Goal: Task Accomplishment & Management: Manage account settings

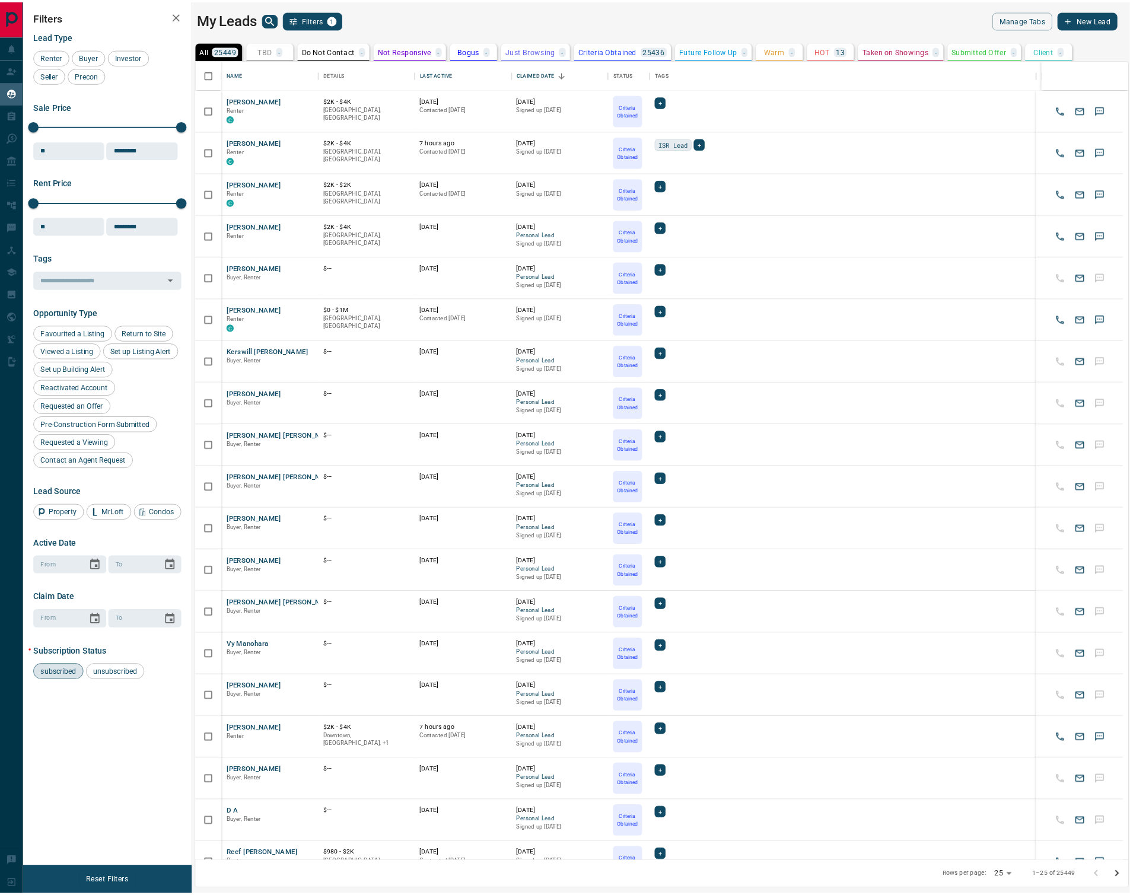
scroll to position [907, 1056]
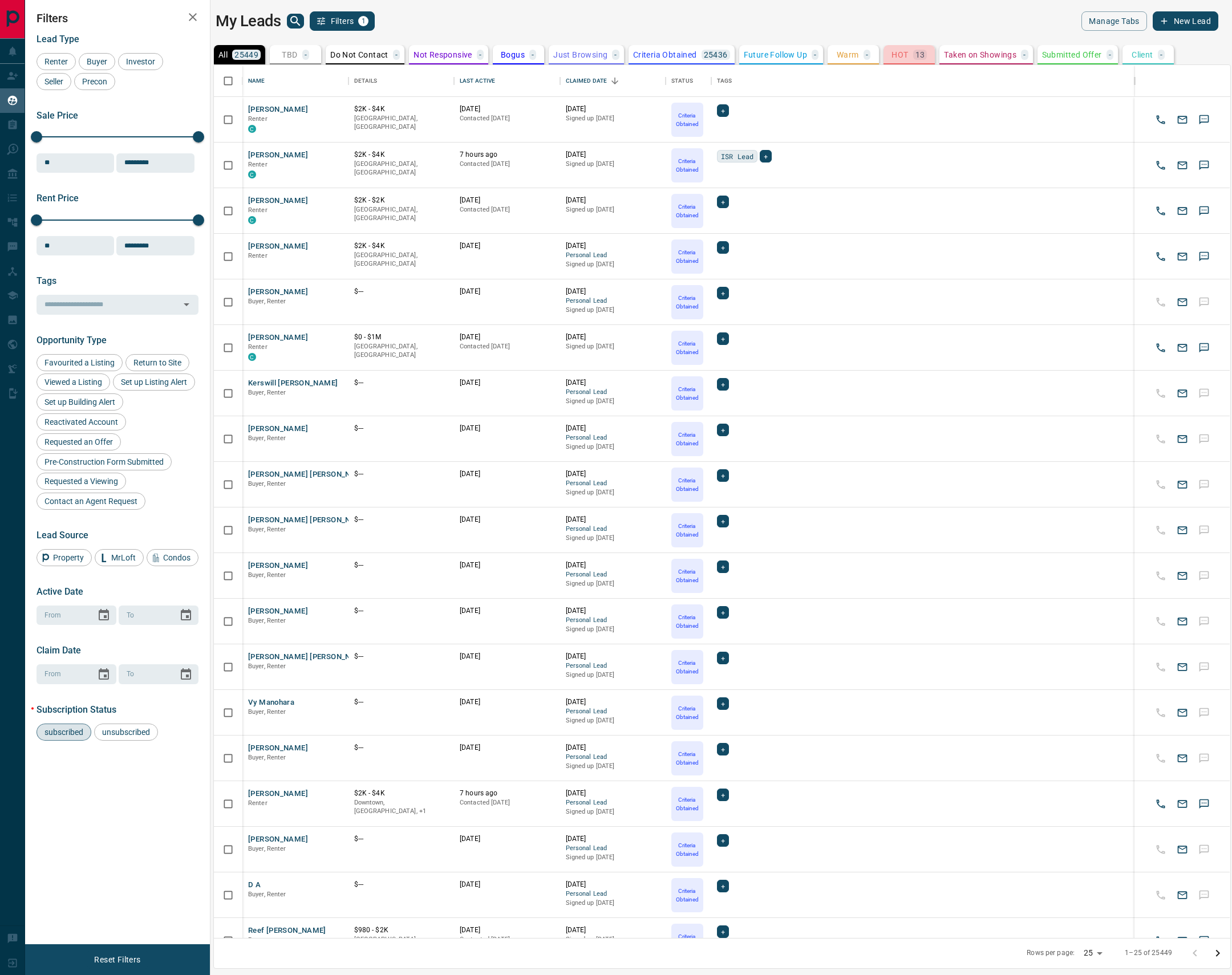
click at [894, 56] on p "HOT" at bounding box center [899, 55] width 16 height 8
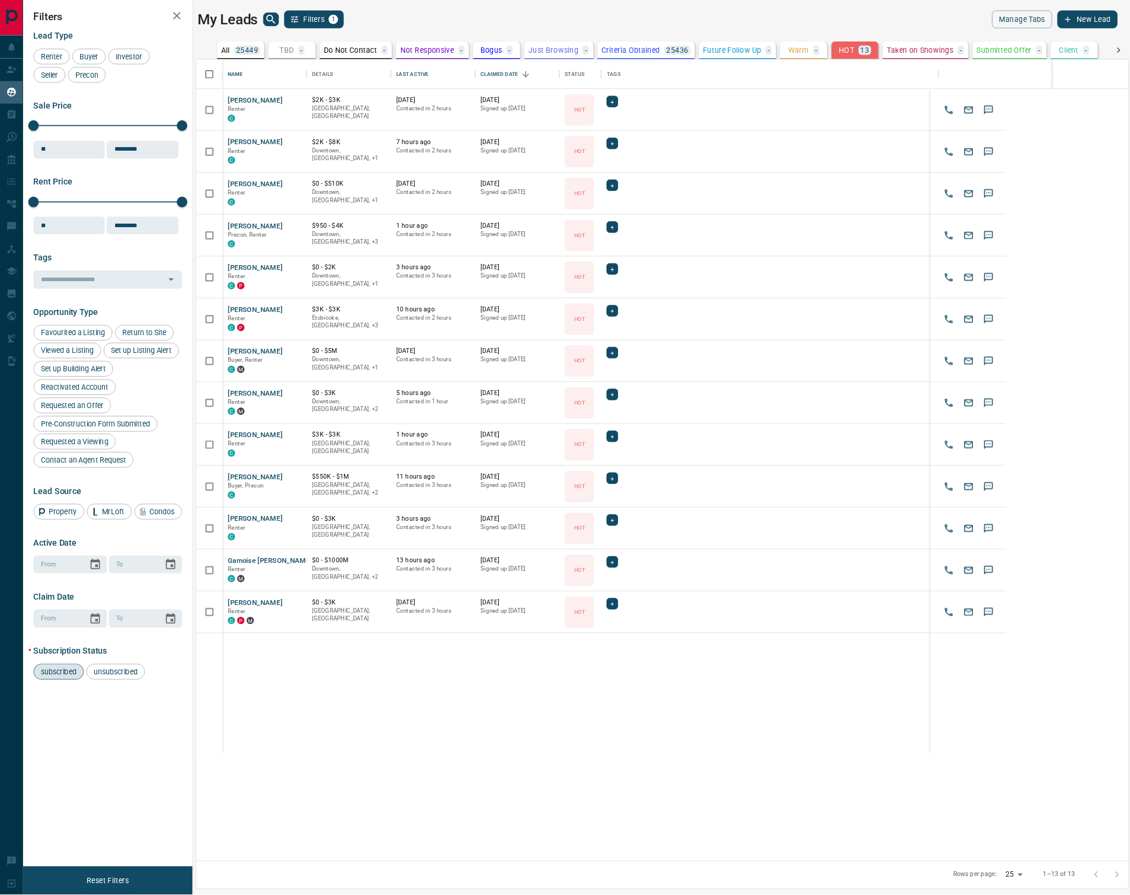
scroll to position [789, 906]
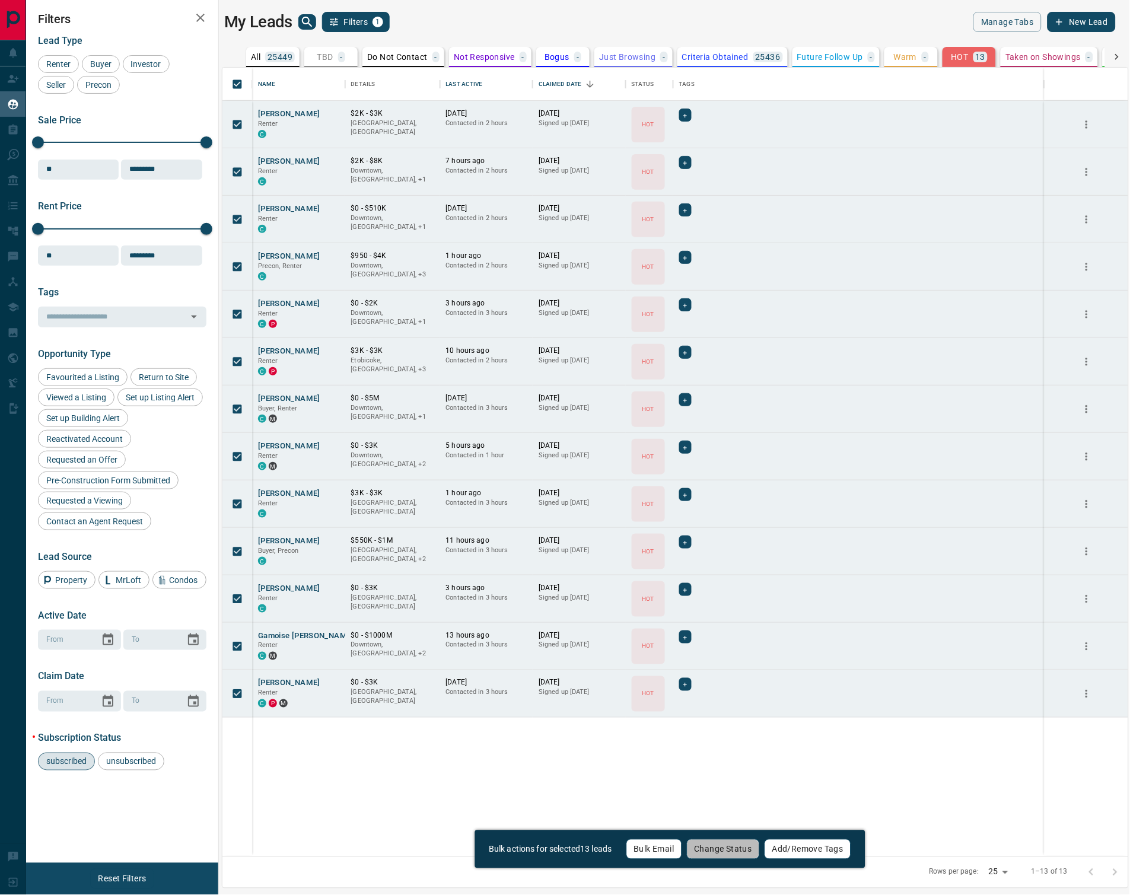
click at [714, 860] on div "Bulk actions for selected 13 leads Bulk Email Change Status Add/Remove Tags" at bounding box center [669, 849] width 391 height 38
click at [715, 851] on button "Change Status" at bounding box center [723, 849] width 73 height 20
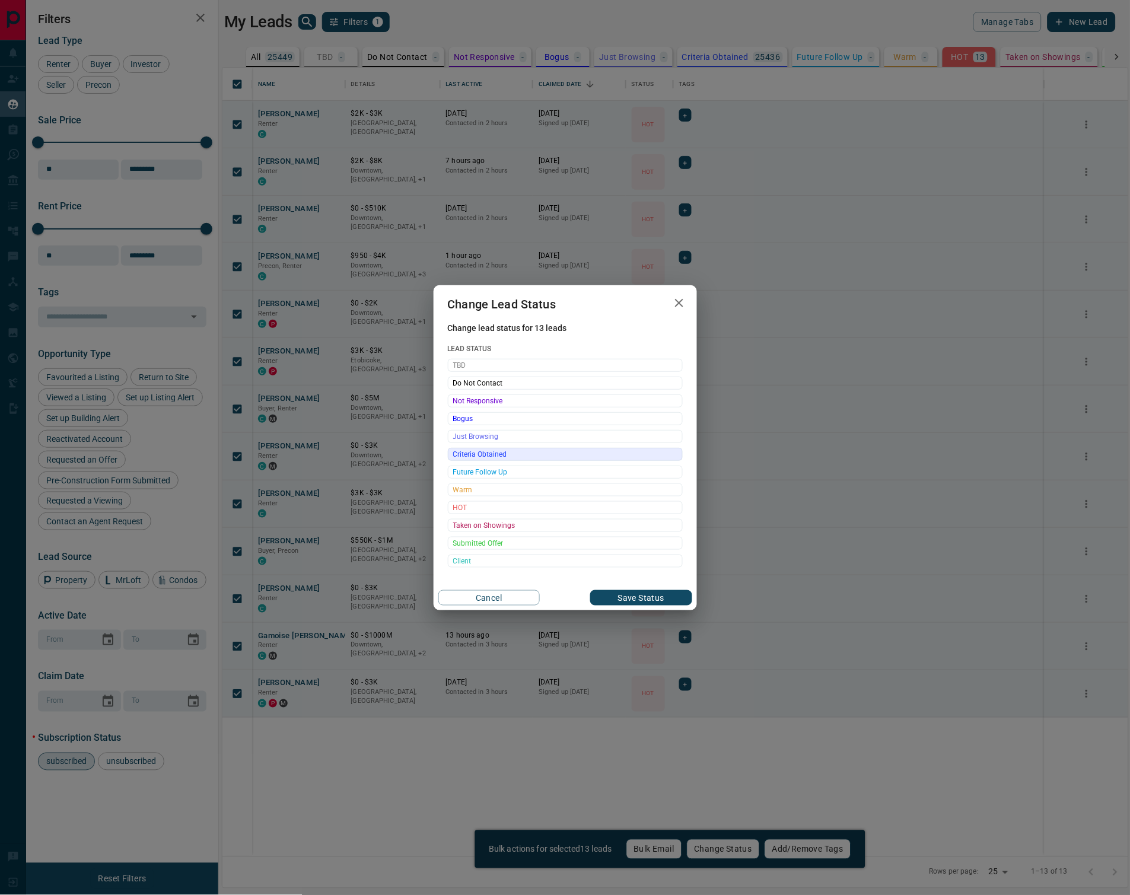
click at [479, 450] on span "Criteria Obtained" at bounding box center [565, 454] width 224 height 12
click at [604, 594] on button "Save Status" at bounding box center [640, 597] width 101 height 15
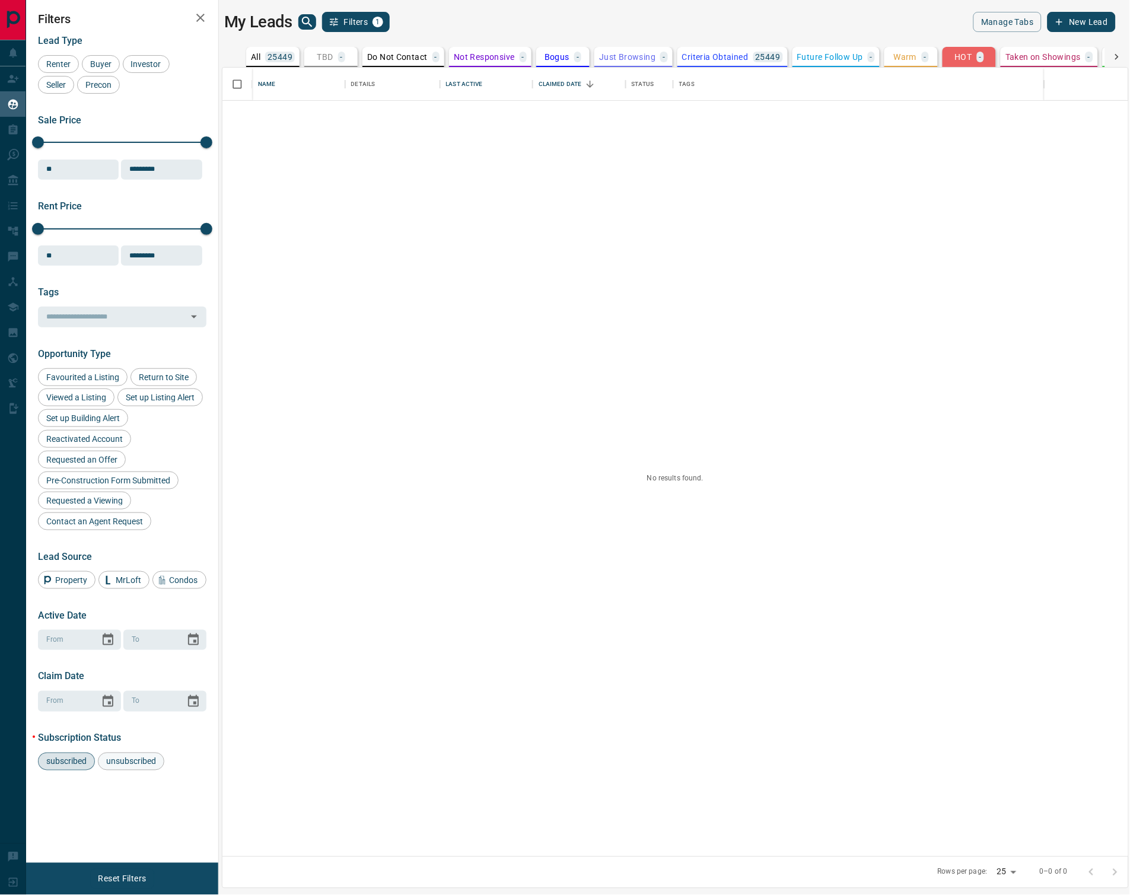
click at [136, 766] on span "unsubscribed" at bounding box center [131, 761] width 58 height 9
click at [1113, 54] on icon at bounding box center [1117, 57] width 12 height 12
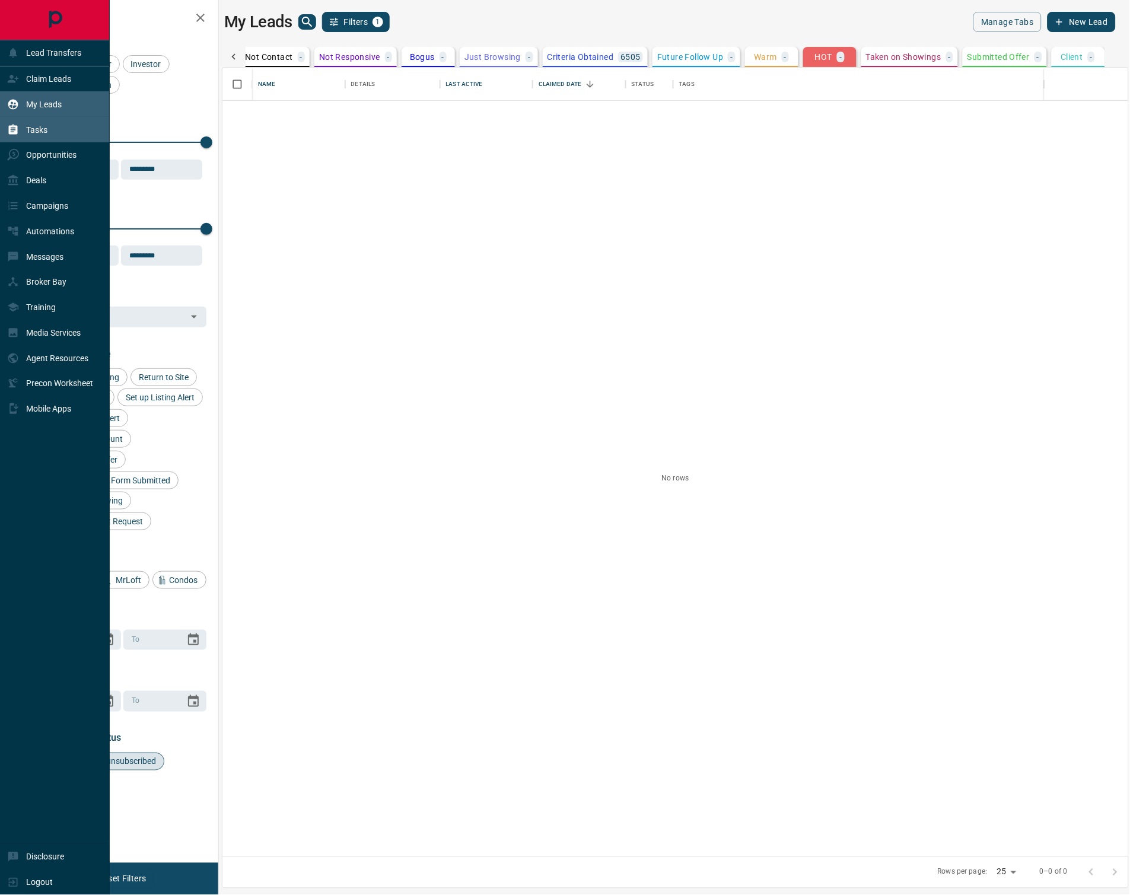
click at [46, 128] on p "Tasks" at bounding box center [36, 129] width 21 height 9
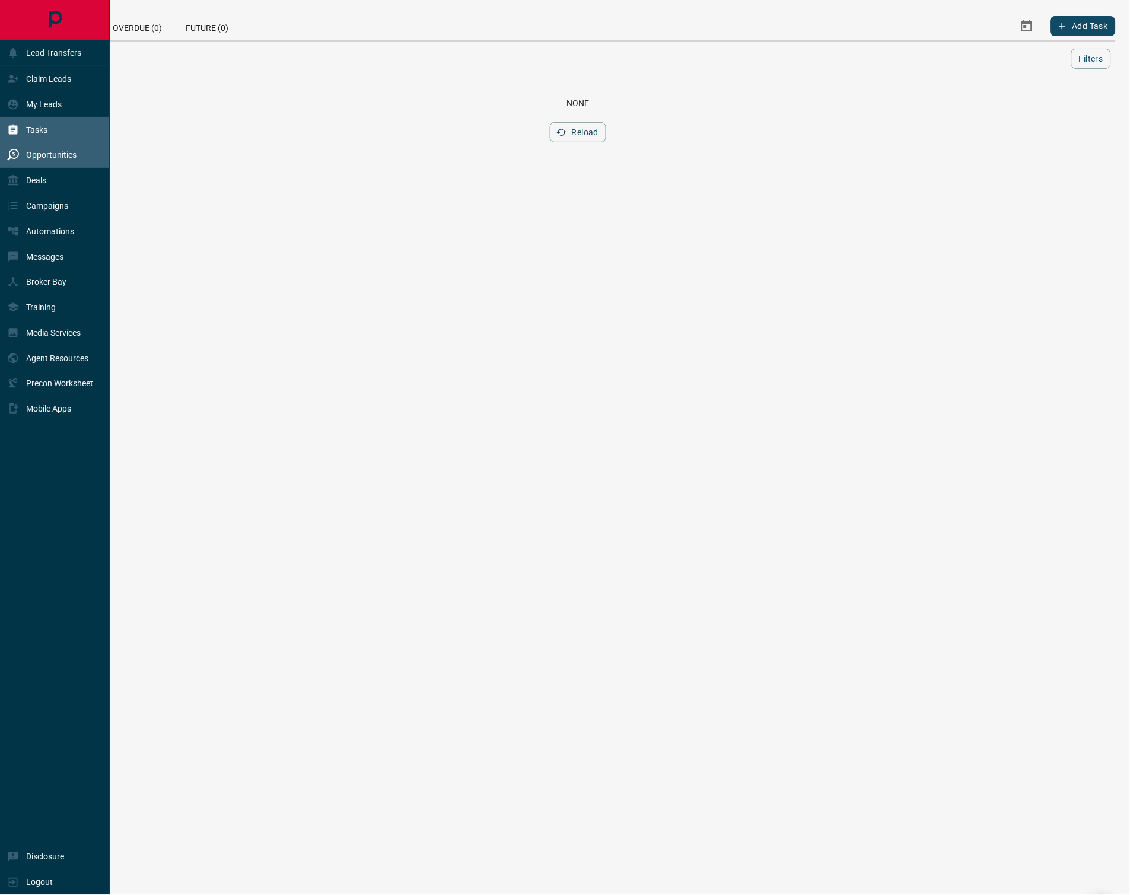
click at [34, 160] on p "Opportunities" at bounding box center [51, 154] width 50 height 9
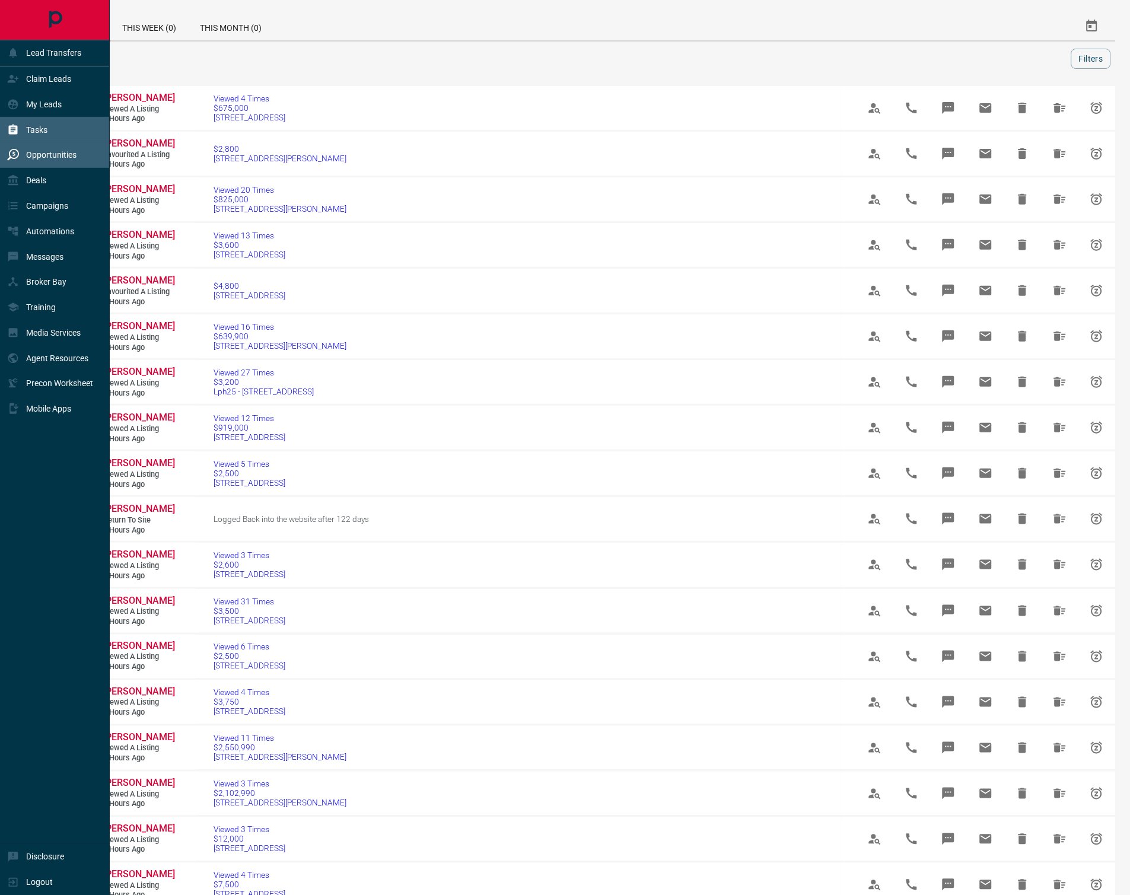
click at [53, 131] on div "Tasks" at bounding box center [55, 130] width 110 height 26
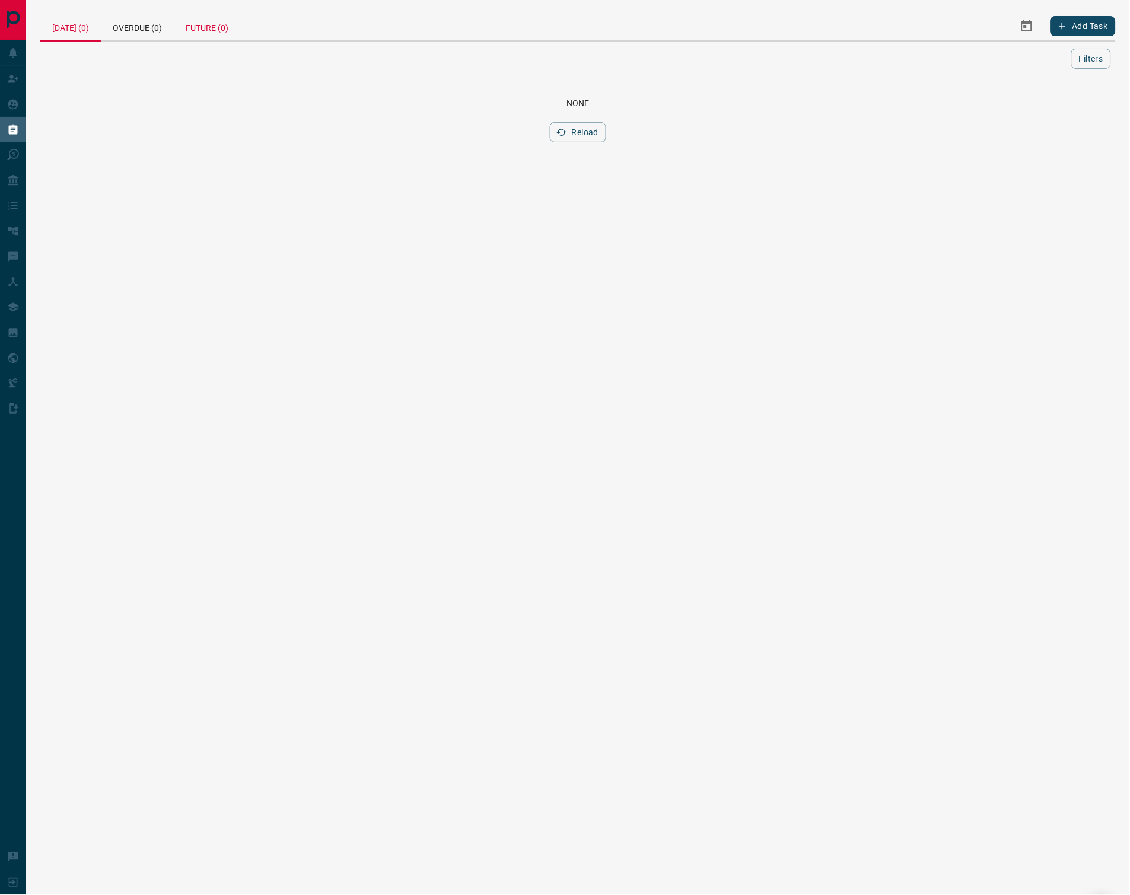
click at [228, 34] on div "Future (0)" at bounding box center [207, 26] width 66 height 28
click at [1092, 60] on button "Filters" at bounding box center [1091, 59] width 40 height 20
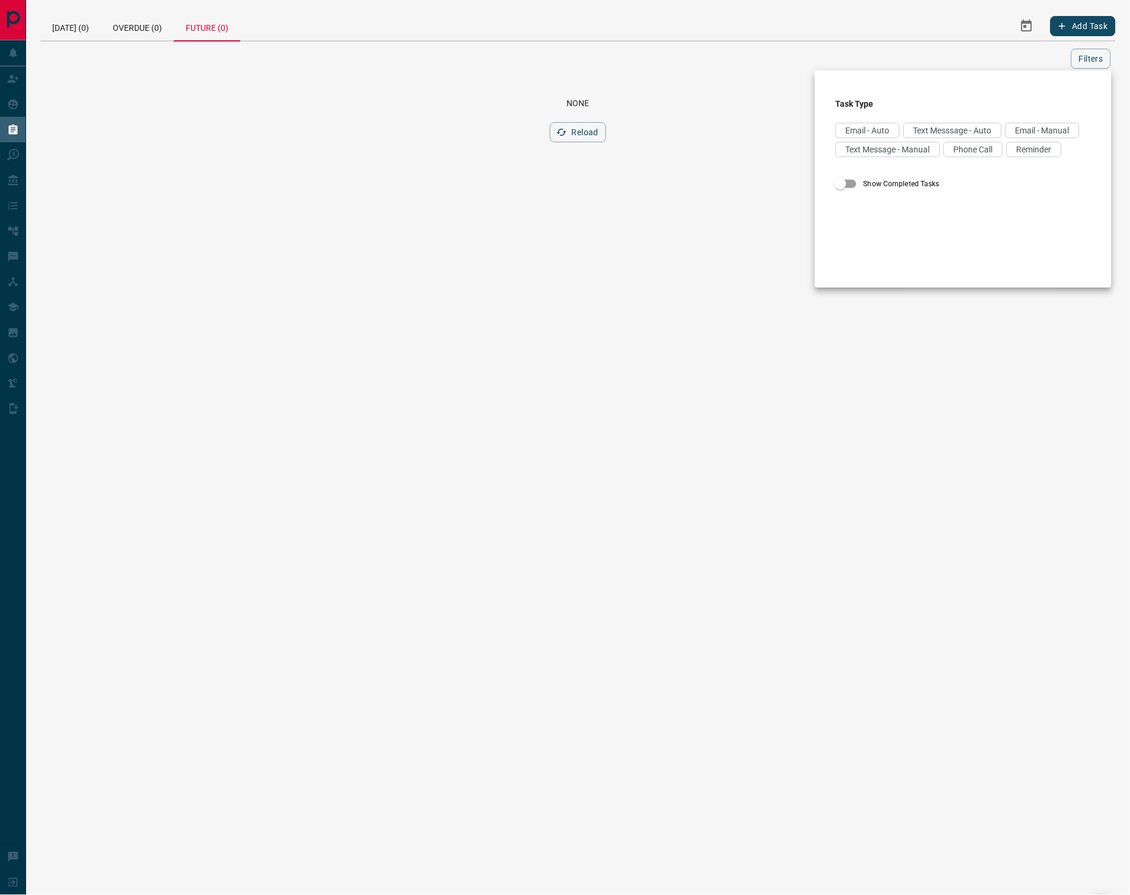
click at [1024, 69] on div at bounding box center [565, 447] width 1130 height 895
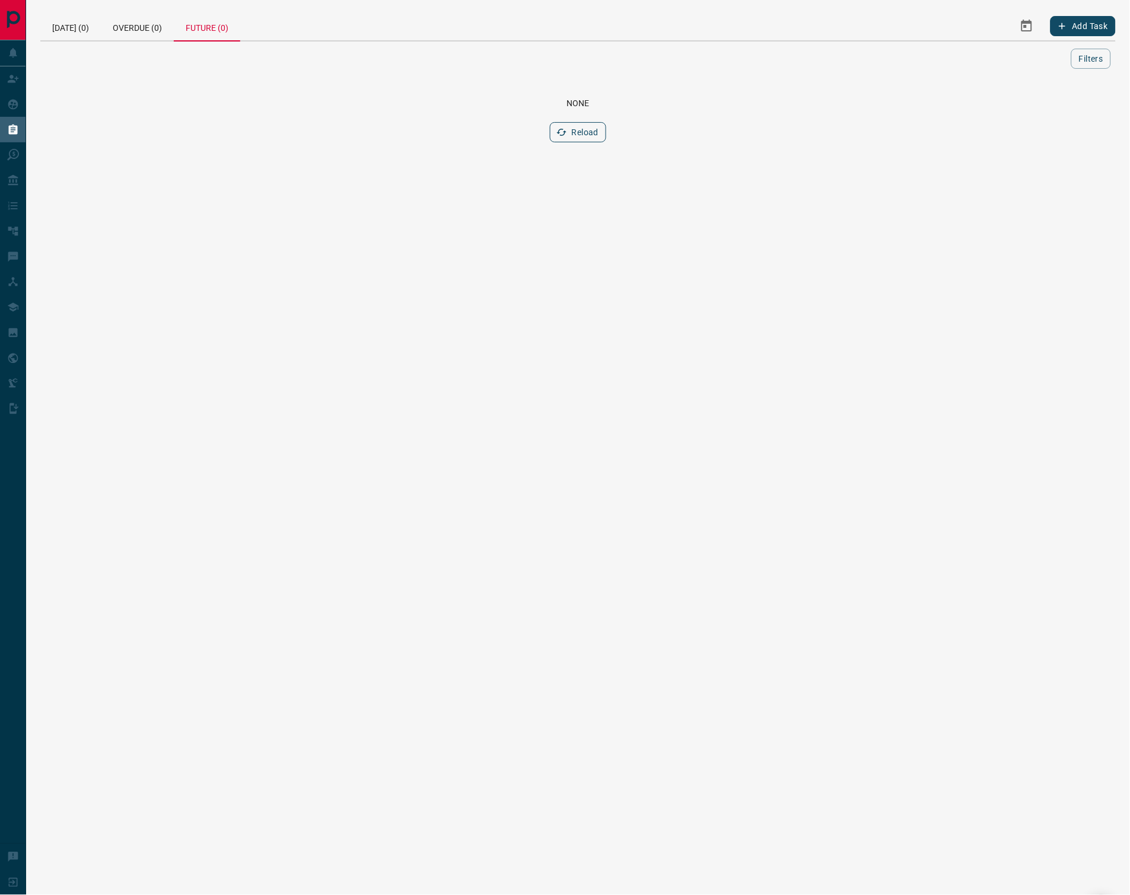
click at [566, 138] on icon "button" at bounding box center [561, 132] width 11 height 11
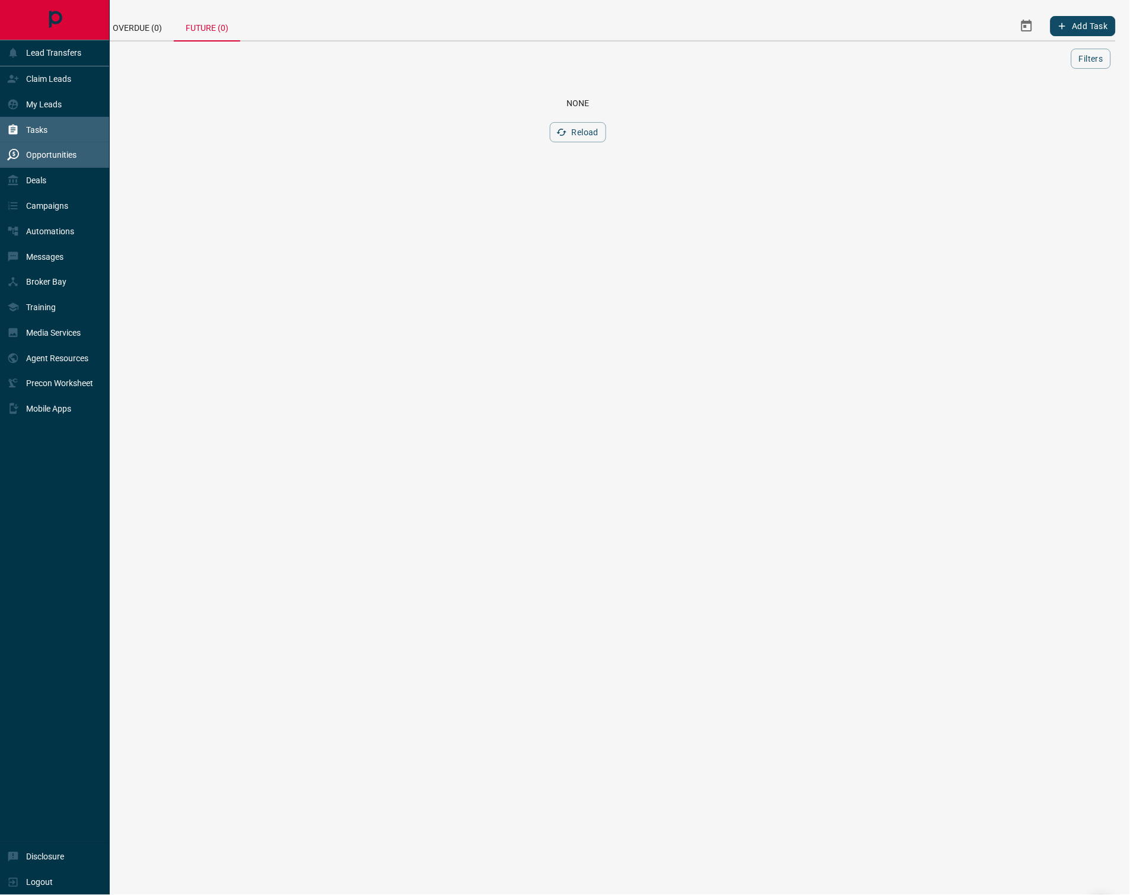
click at [37, 157] on p "Opportunities" at bounding box center [51, 154] width 50 height 9
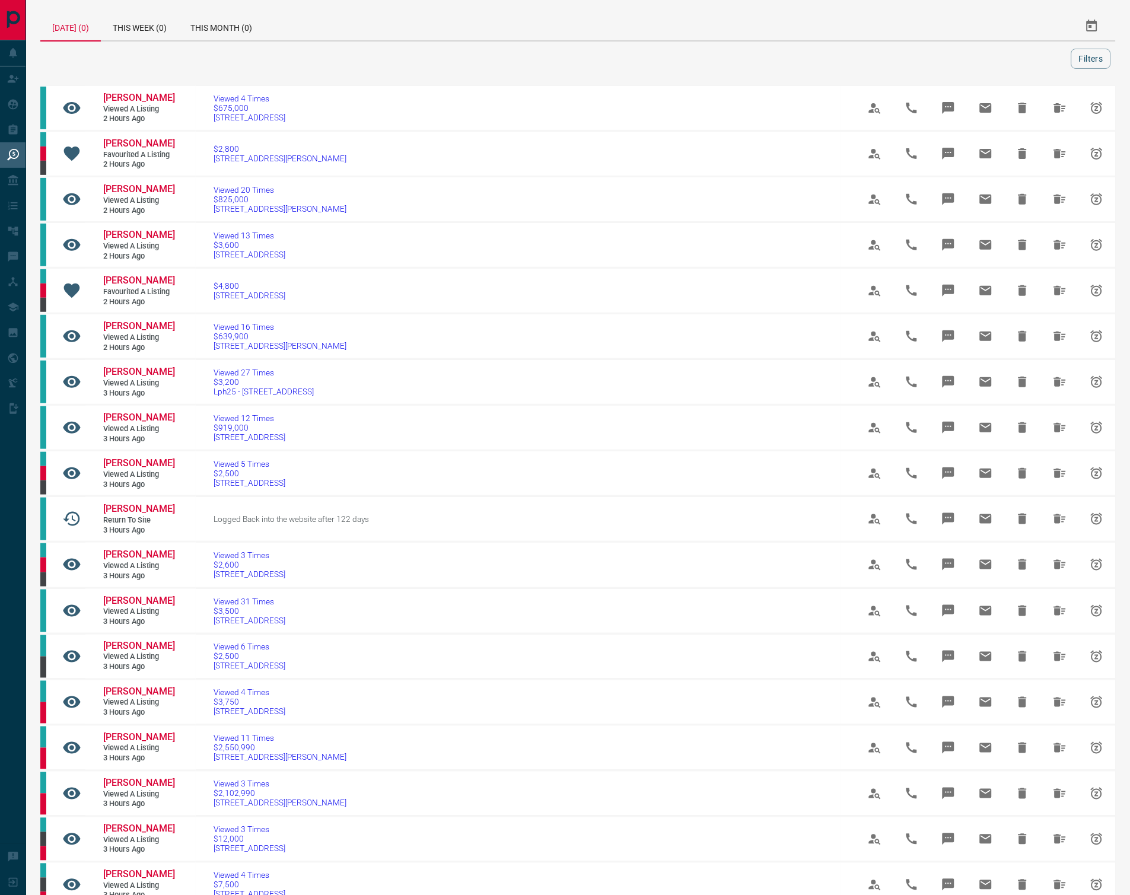
drag, startPoint x: 227, startPoint y: 30, endPoint x: 432, endPoint y: 26, distance: 204.6
click at [227, 30] on div "This Month (0)" at bounding box center [221, 26] width 85 height 28
click at [1092, 63] on button "Filters" at bounding box center [1091, 59] width 40 height 20
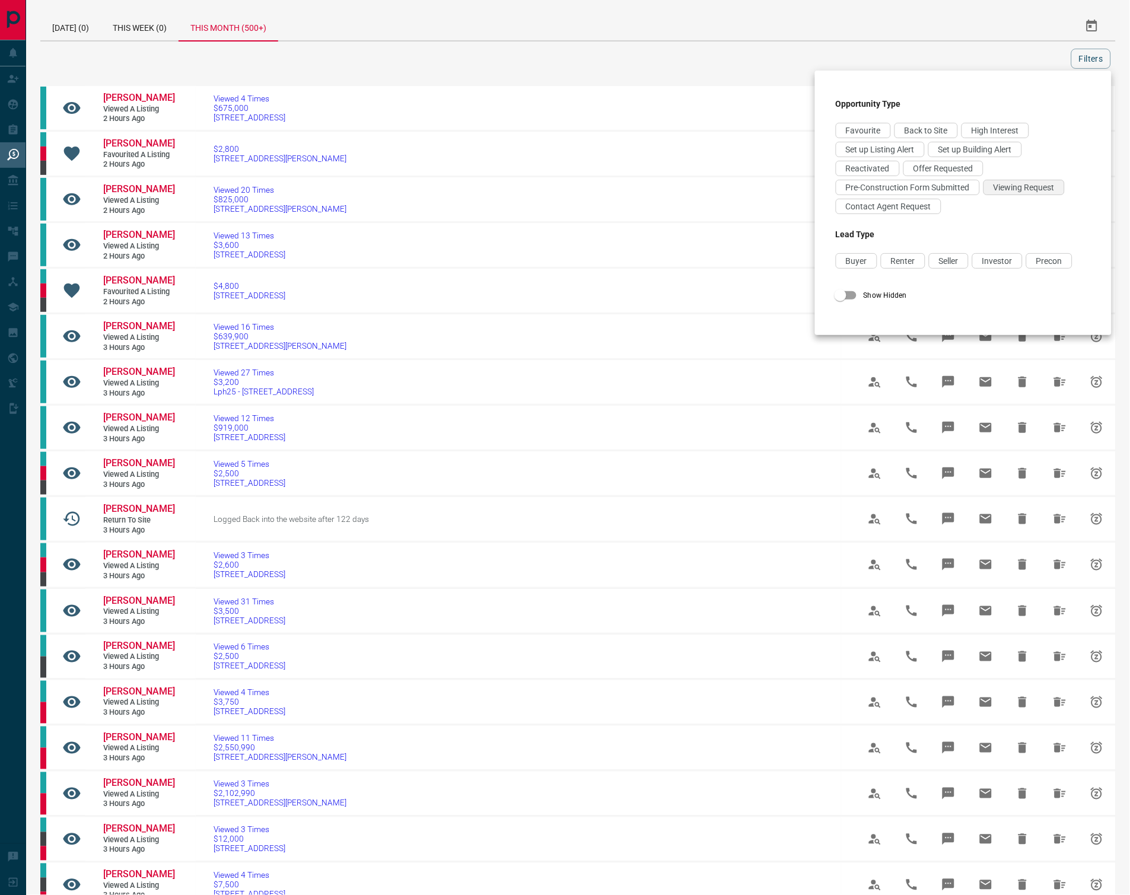
click at [1009, 191] on span "Viewing Request" at bounding box center [1023, 187] width 61 height 9
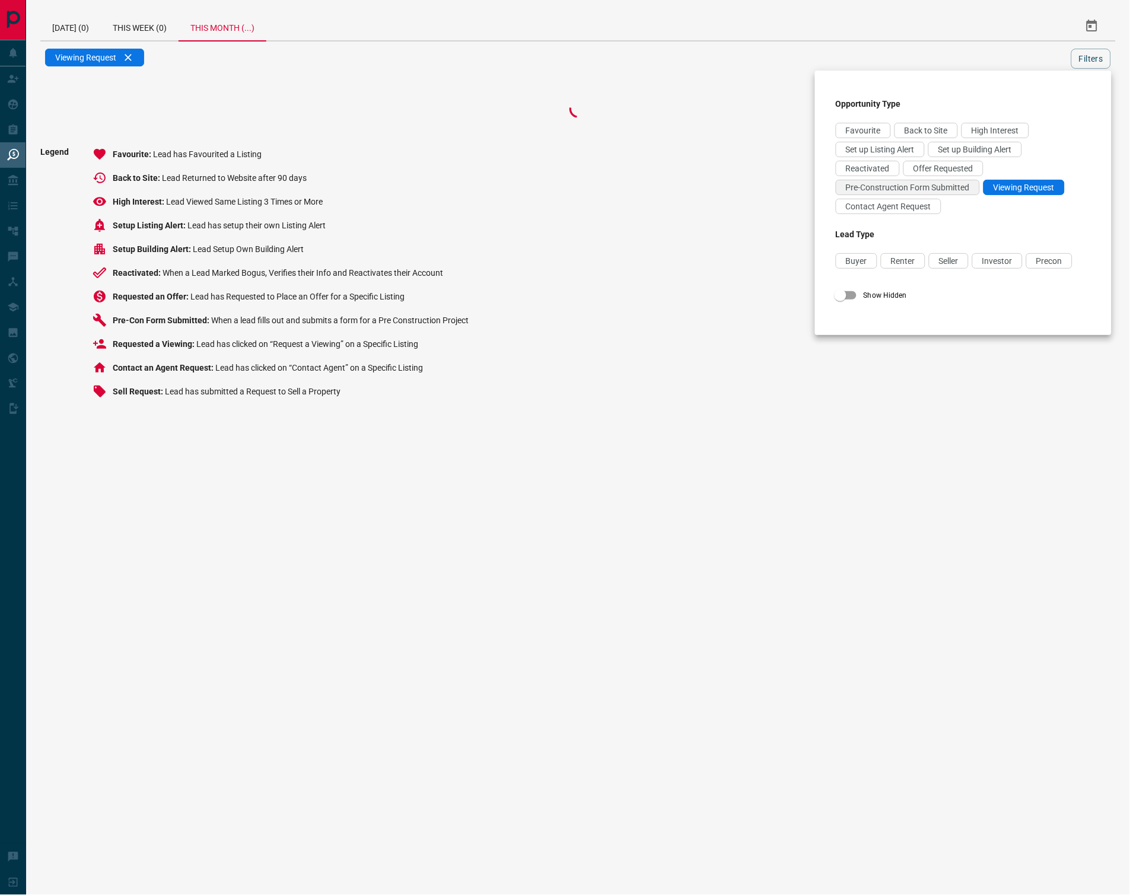
drag, startPoint x: 907, startPoint y: 211, endPoint x: 931, endPoint y: 193, distance: 30.0
click at [908, 211] on span "Contact Agent Request" at bounding box center [888, 206] width 85 height 9
click at [939, 168] on span "Offer Requested" at bounding box center [943, 168] width 60 height 9
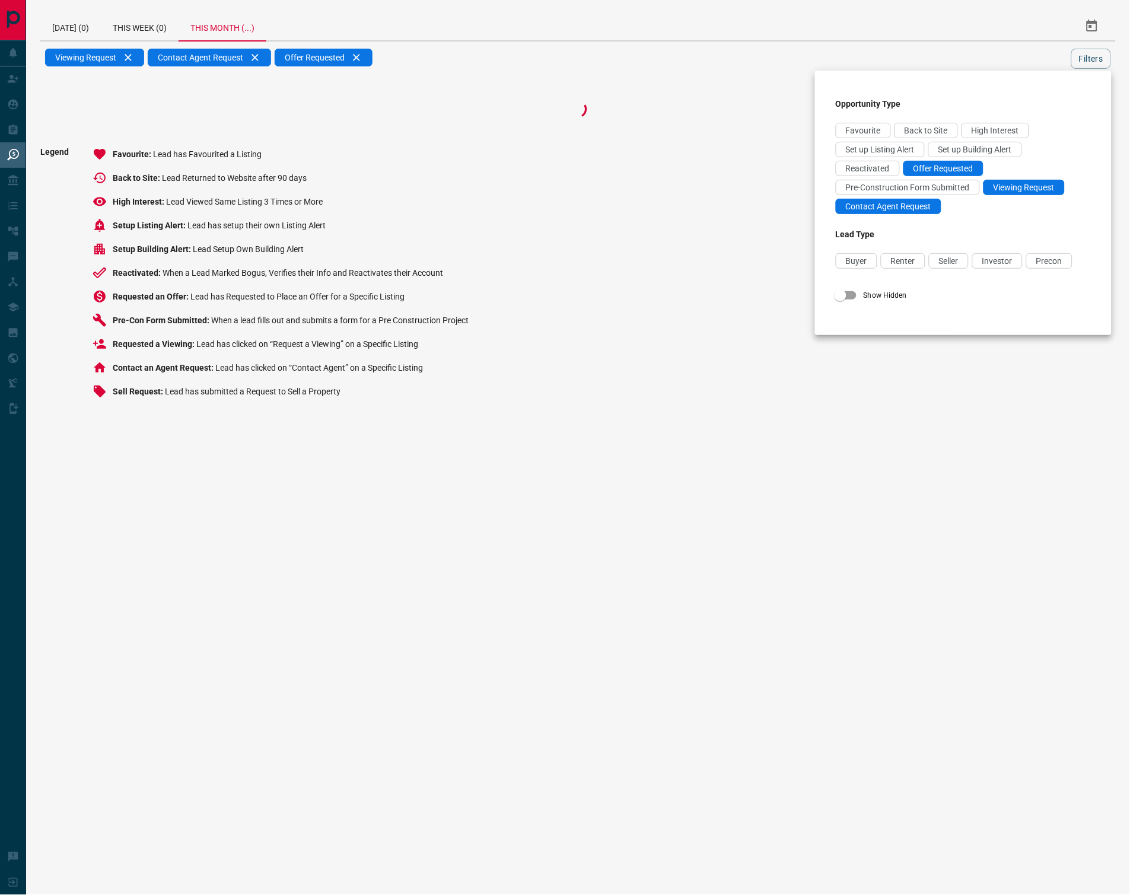
click at [1088, 60] on div at bounding box center [565, 447] width 1130 height 895
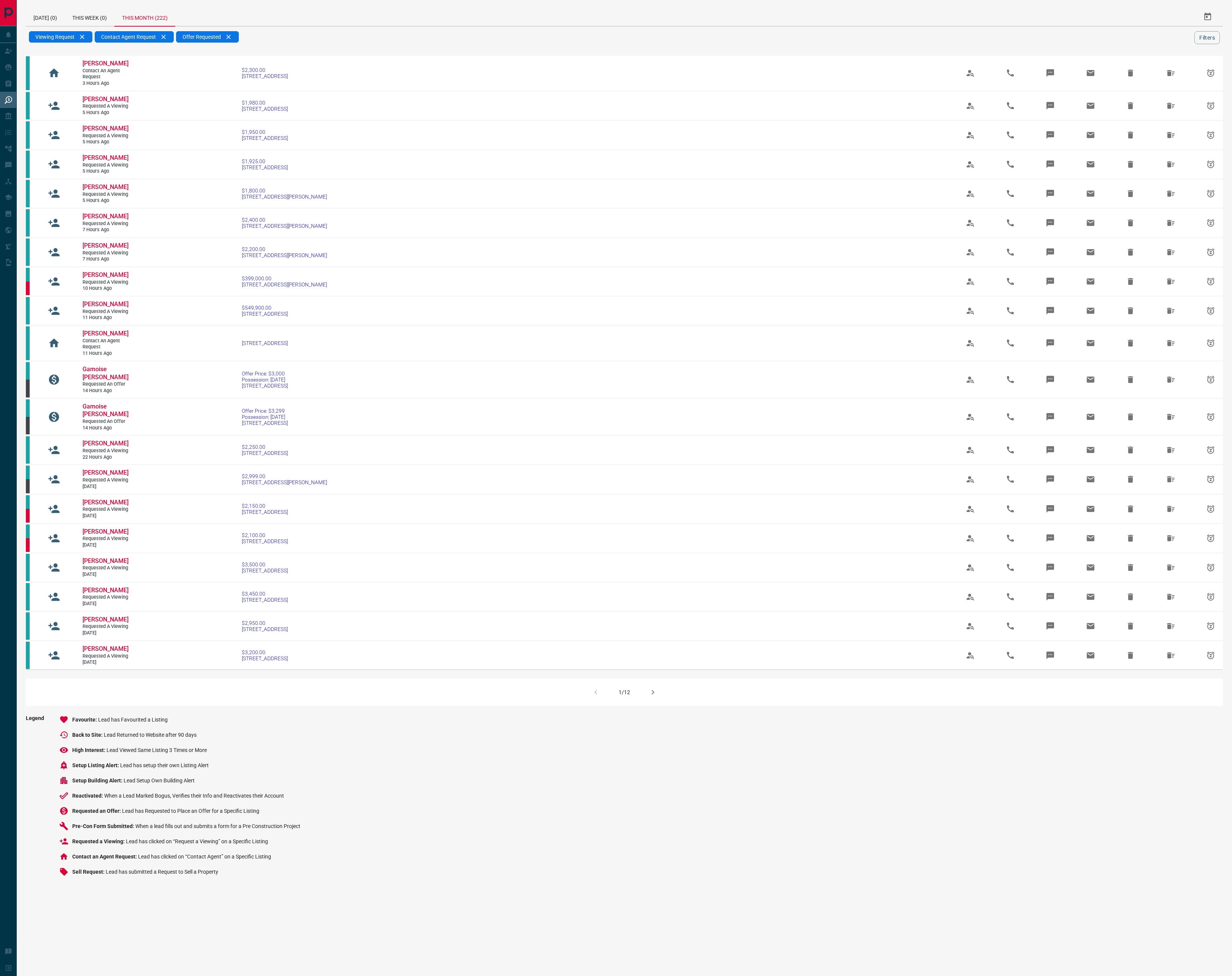
scroll to position [347, 0]
click at [655, 650] on icon "button" at bounding box center [653, 692] width 3 height 4
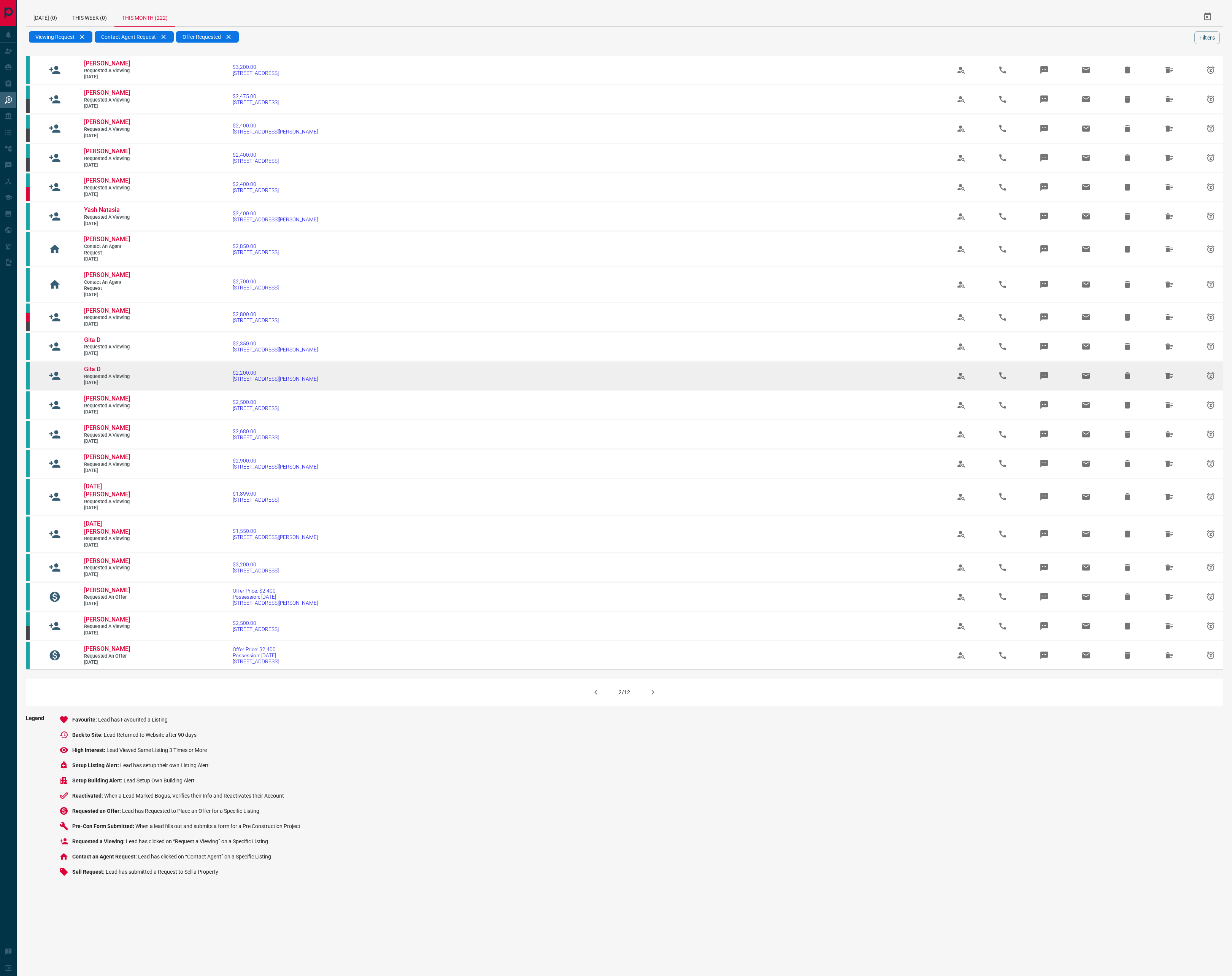
scroll to position [40, 0]
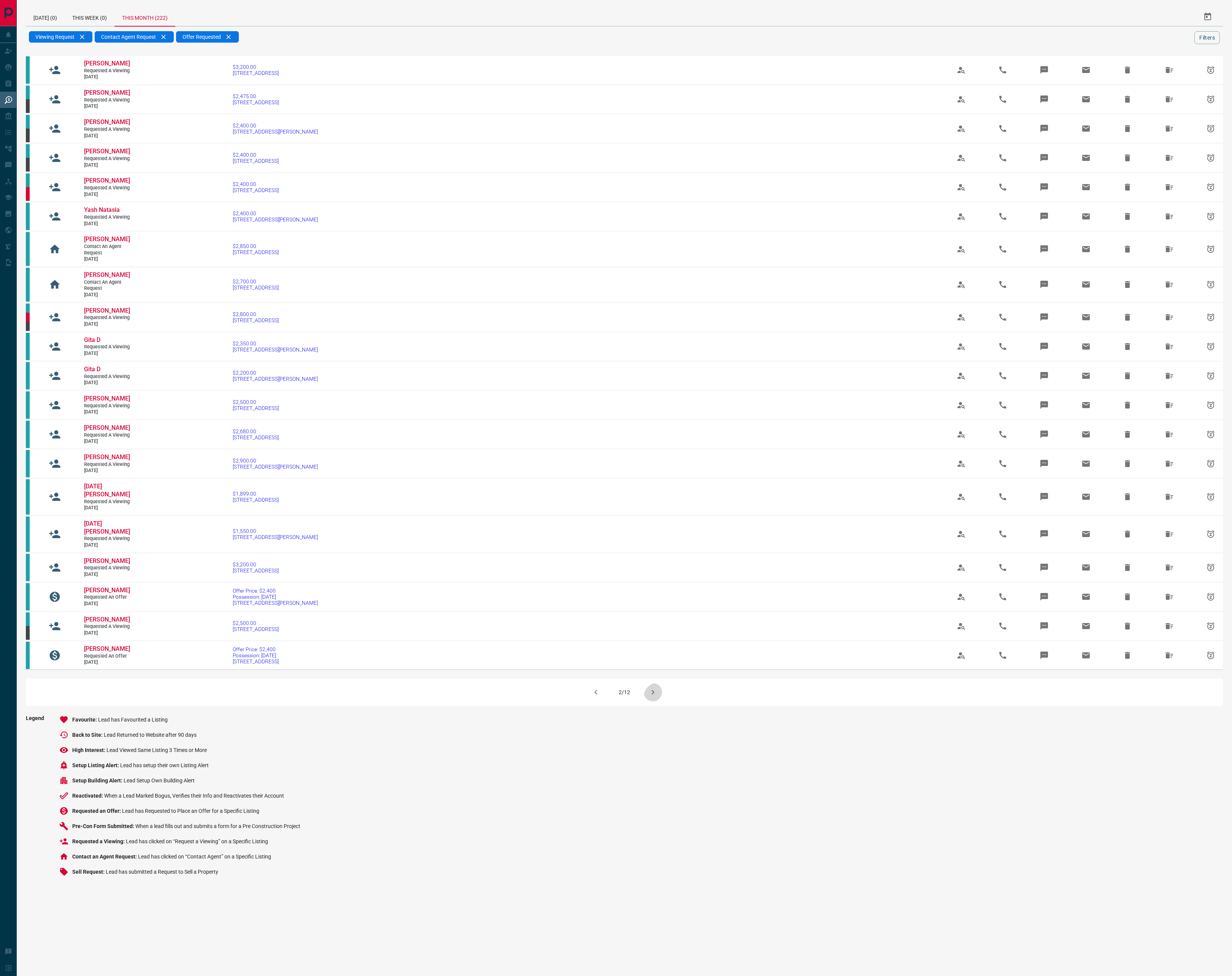
click at [657, 650] on icon "button" at bounding box center [653, 692] width 9 height 9
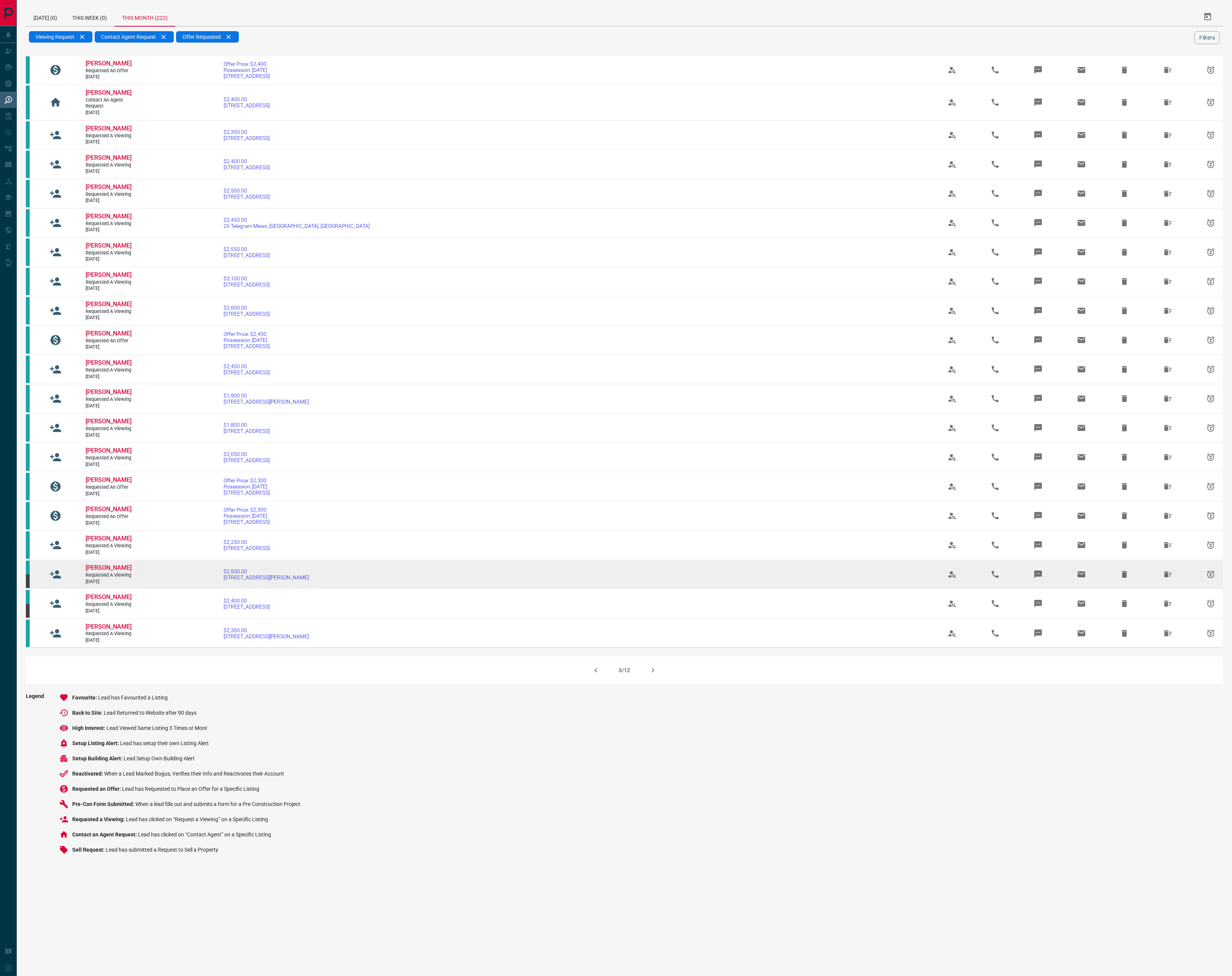
scroll to position [347, 0]
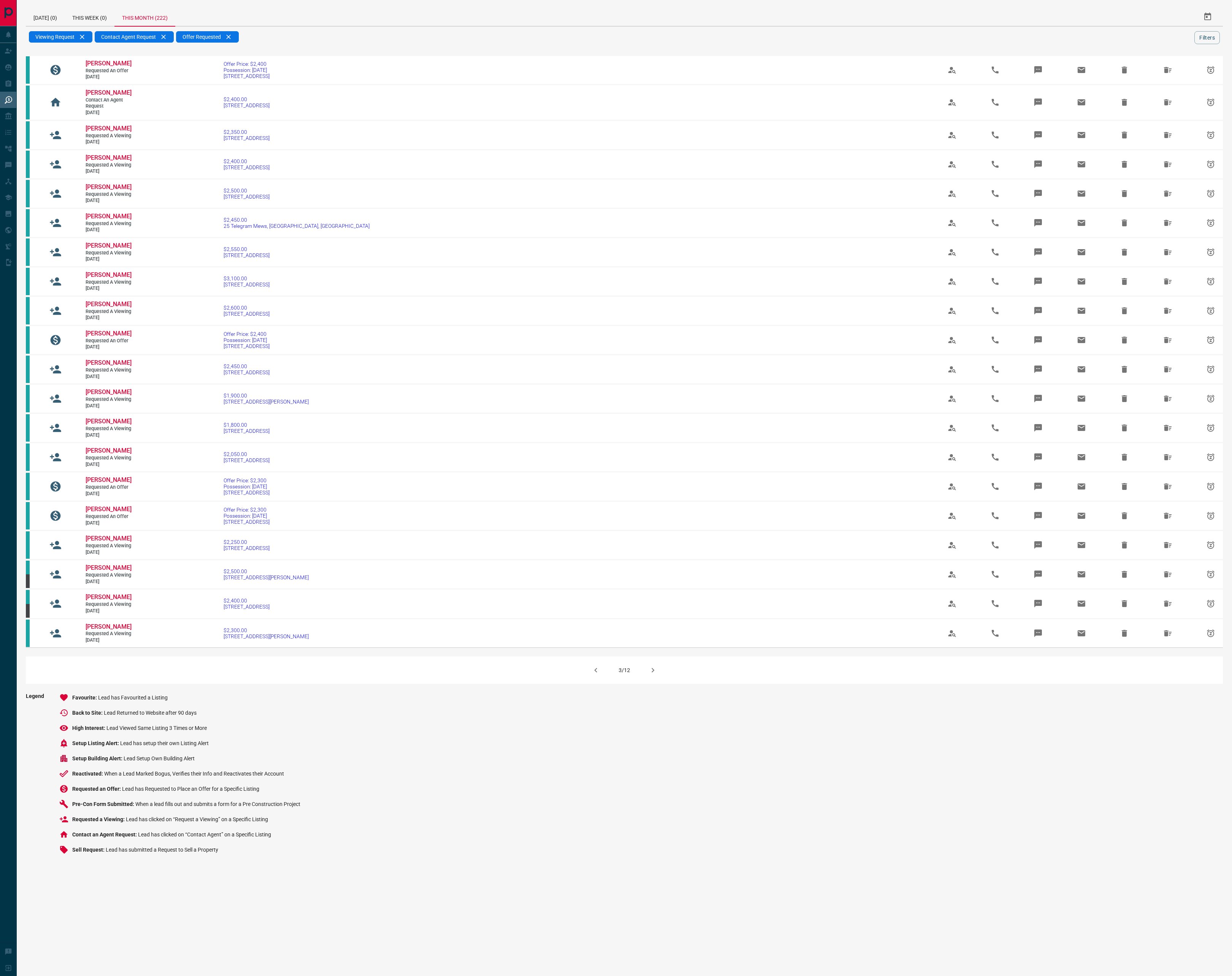
click at [657, 650] on icon "button" at bounding box center [653, 670] width 9 height 9
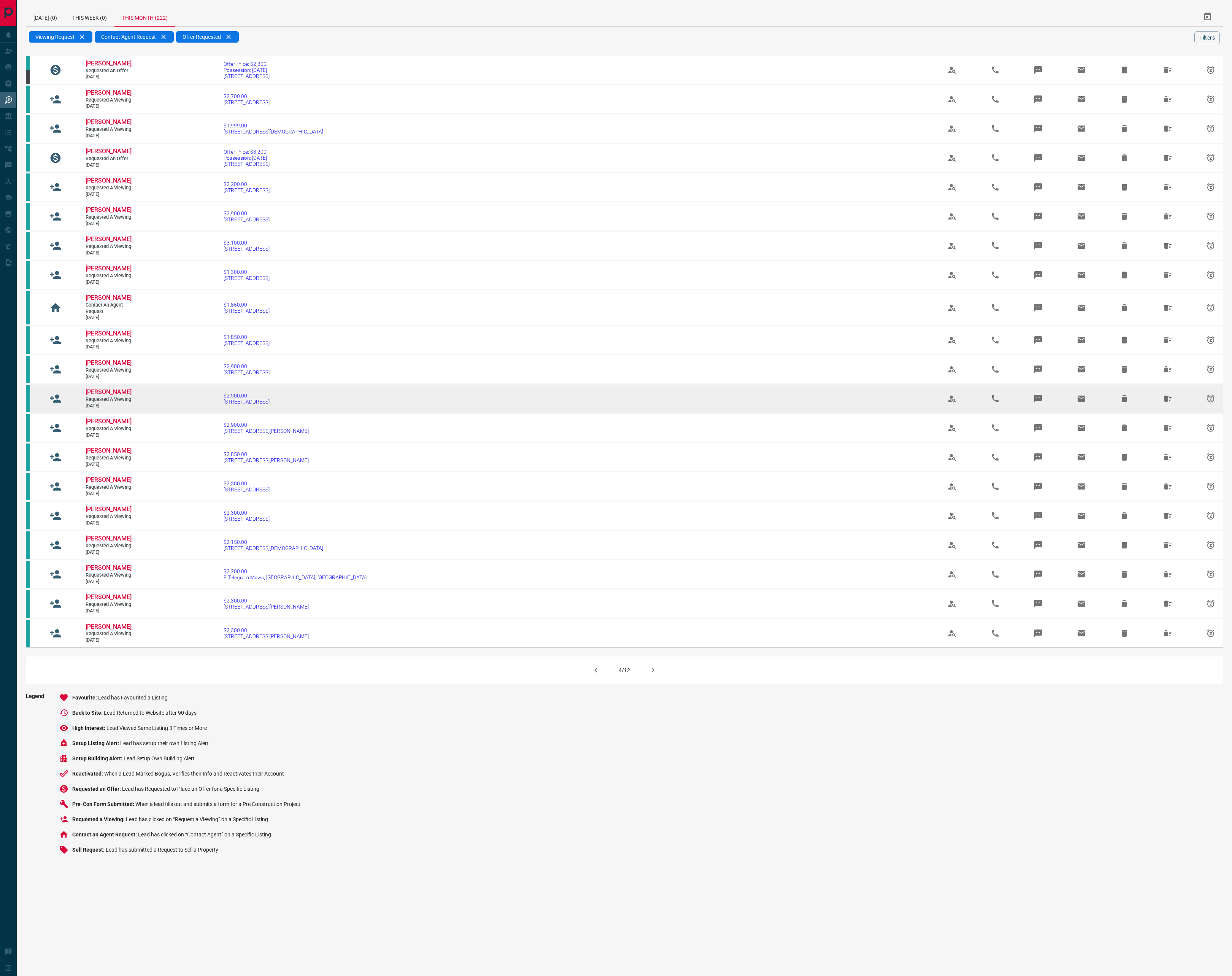
scroll to position [339, 0]
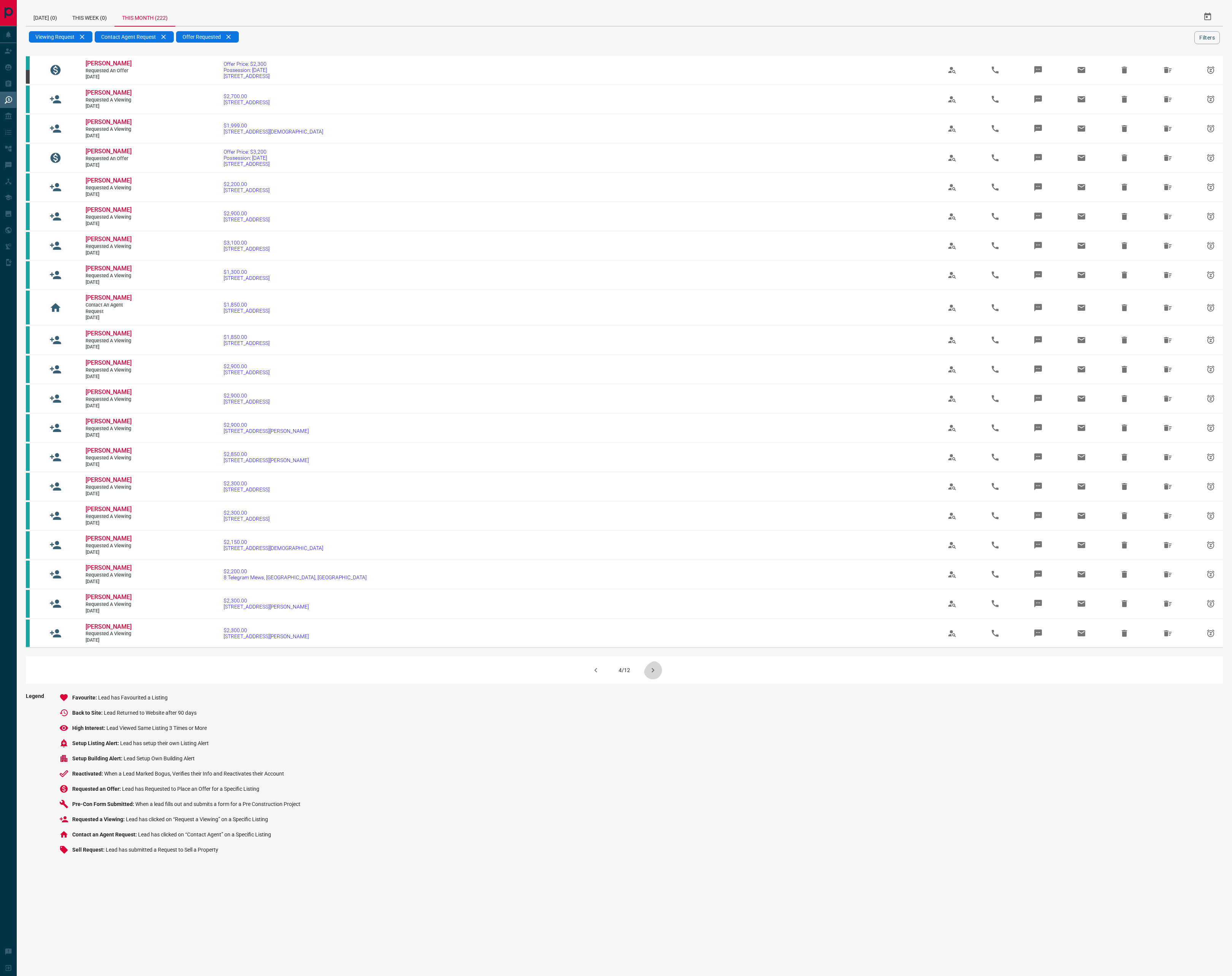
click at [657, 650] on icon "button" at bounding box center [653, 670] width 9 height 9
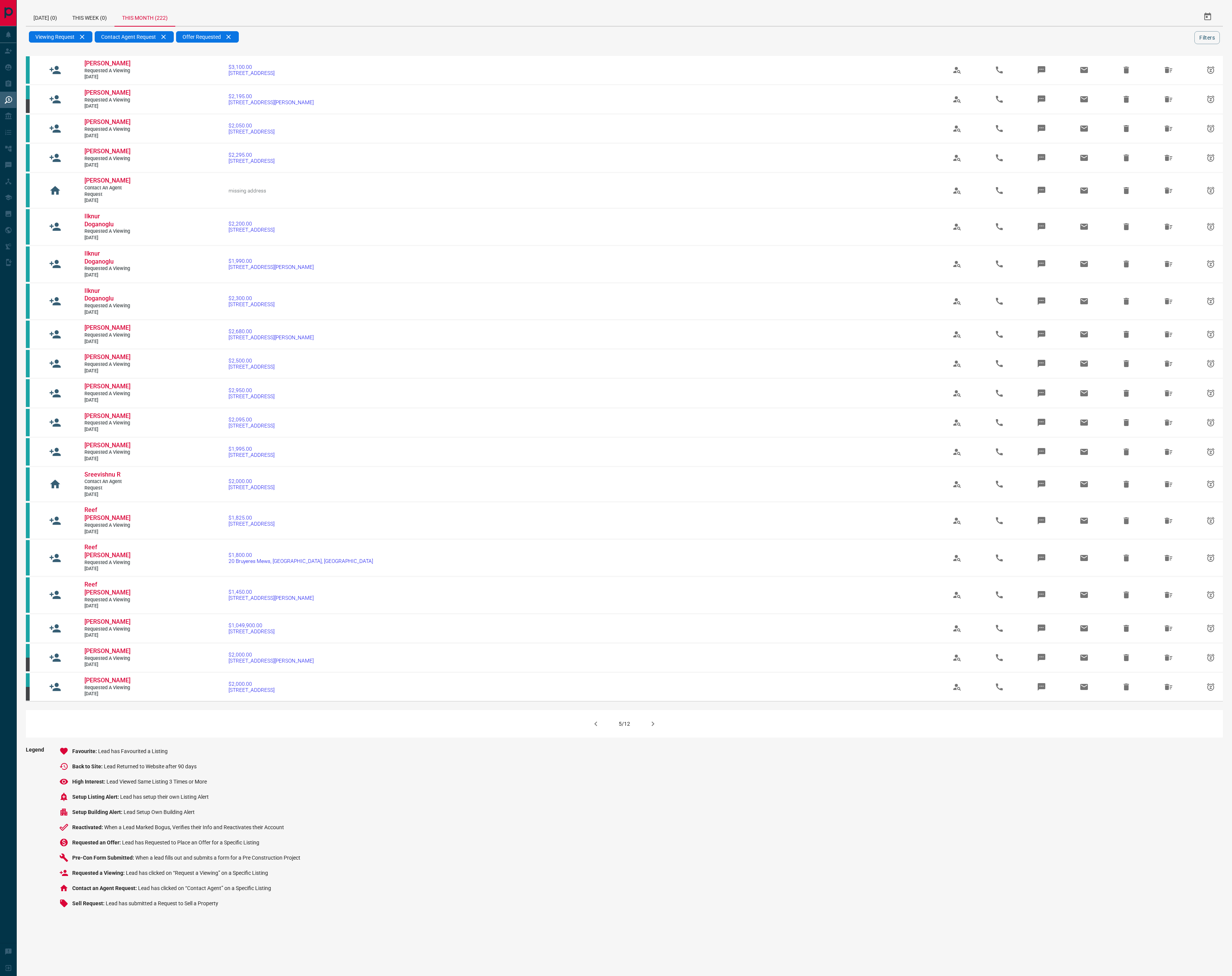
scroll to position [0, 0]
